Goal: Task Accomplishment & Management: Manage account settings

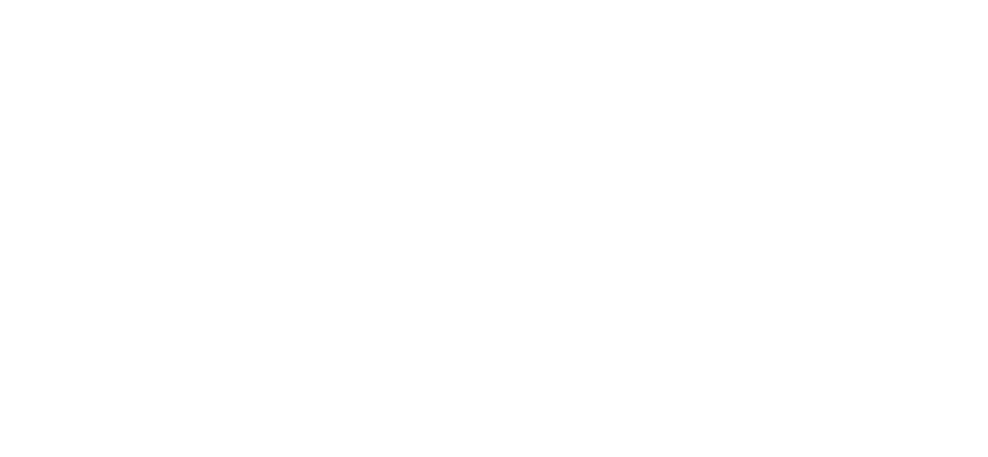
type input "**********"
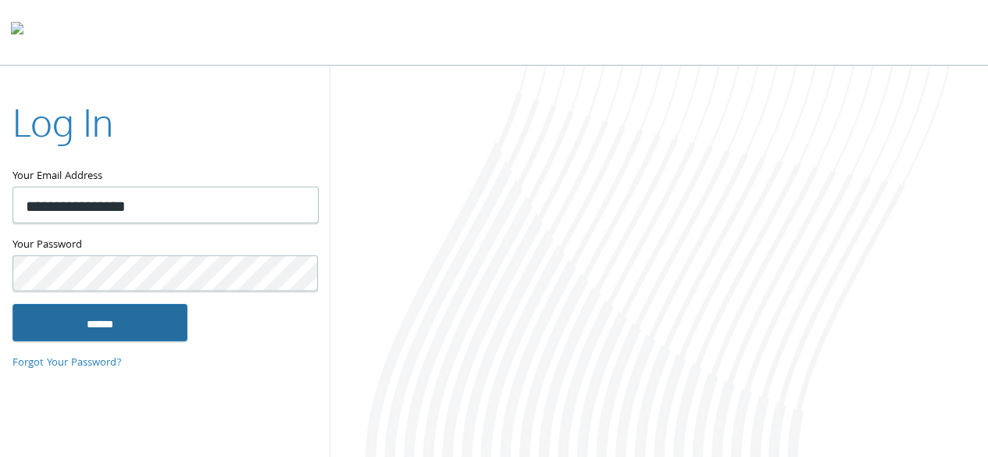
click at [105, 325] on input "******" at bounding box center [99, 322] width 175 height 37
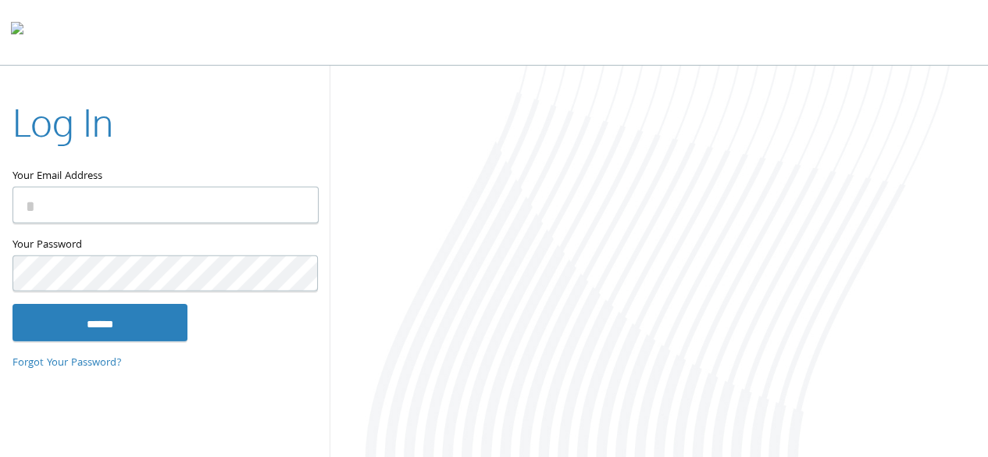
type input "**********"
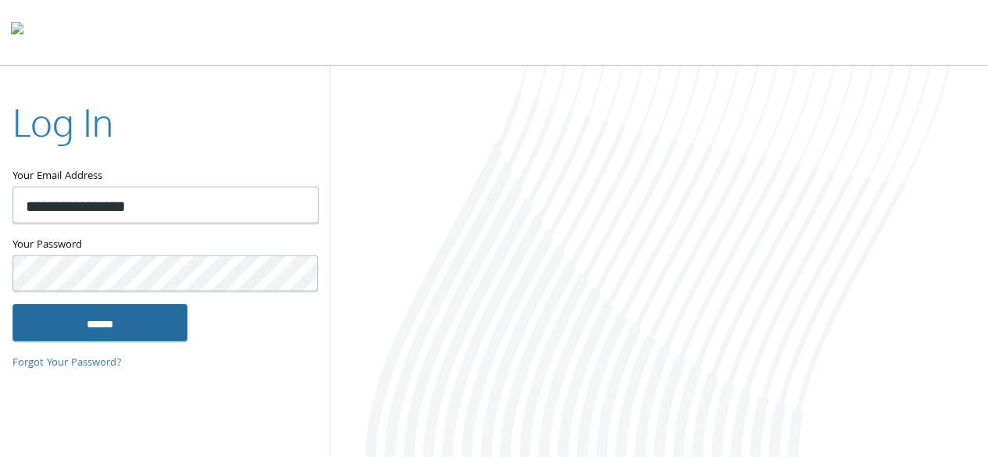
click at [137, 319] on input "******" at bounding box center [99, 322] width 175 height 37
